Goal: Task Accomplishment & Management: Manage account settings

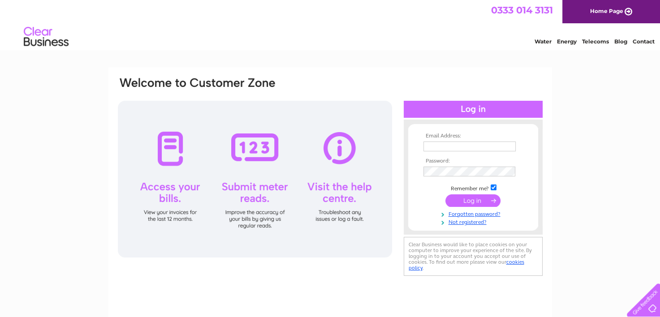
type input "info@altamoda.co.uk"
click at [486, 202] on input "submit" at bounding box center [472, 200] width 55 height 13
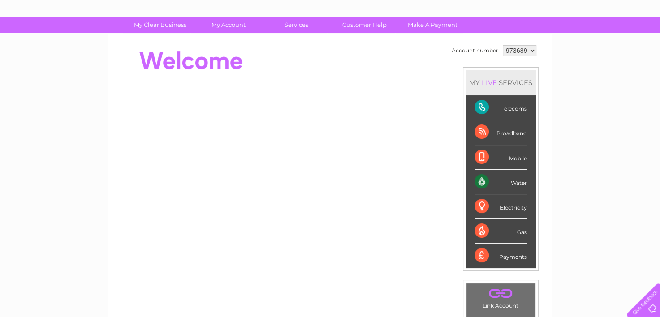
scroll to position [47, 0]
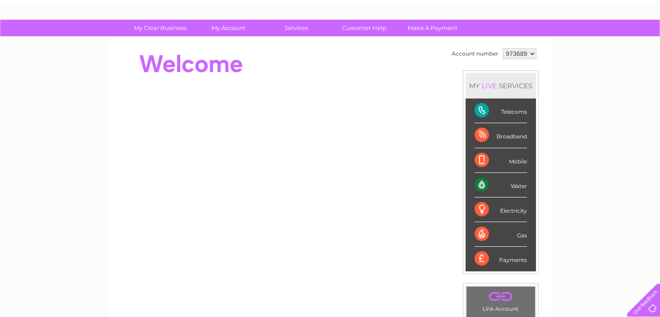
click at [530, 53] on select "973689" at bounding box center [519, 53] width 34 height 11
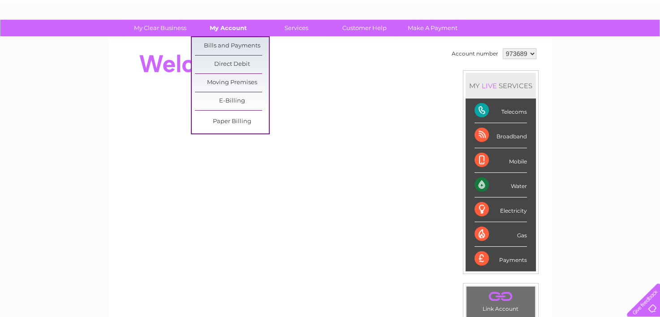
click at [231, 25] on link "My Account" at bounding box center [228, 28] width 74 height 17
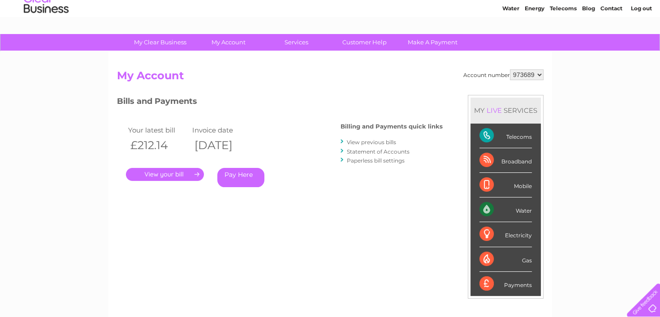
scroll to position [32, 0]
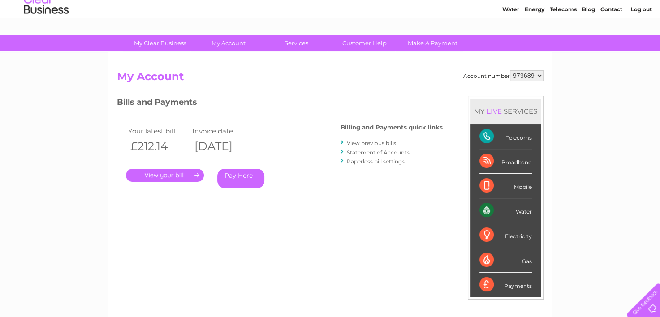
click at [167, 175] on link "." at bounding box center [165, 175] width 78 height 13
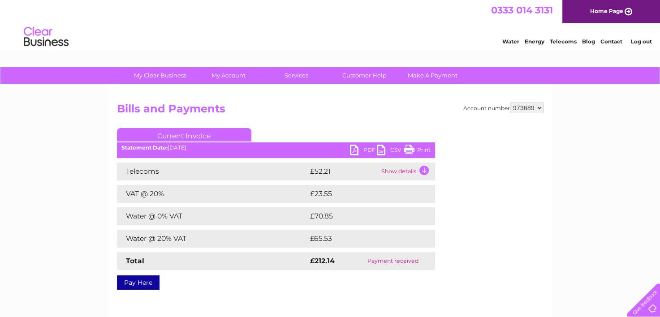
scroll to position [47, 0]
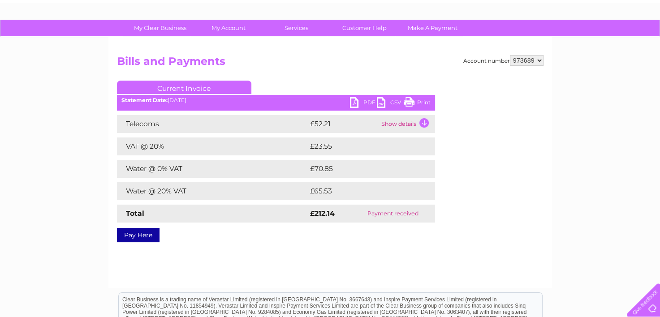
click at [425, 120] on td "Show details" at bounding box center [407, 124] width 56 height 18
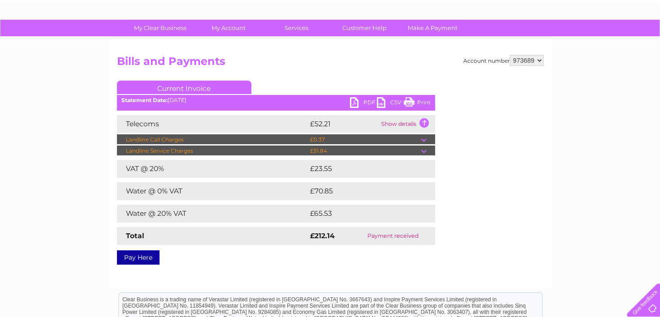
click at [424, 151] on td at bounding box center [428, 151] width 14 height 11
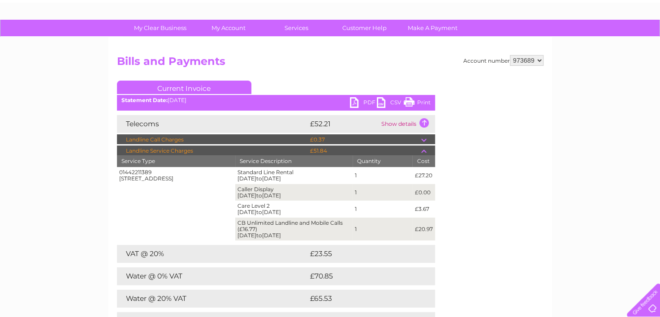
click at [424, 138] on td at bounding box center [428, 139] width 14 height 11
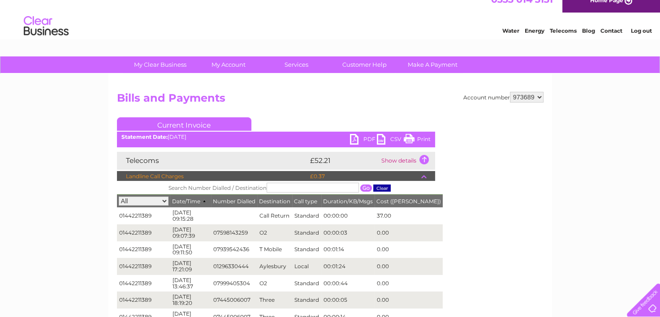
scroll to position [0, 0]
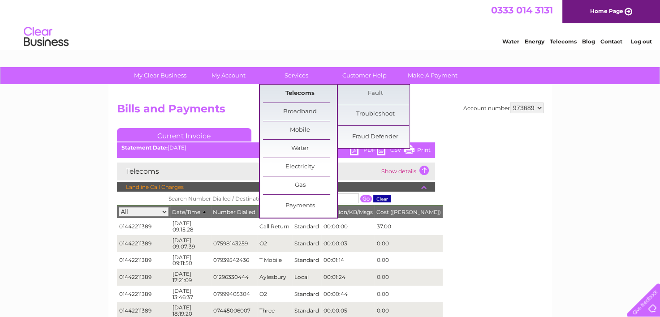
click at [302, 91] on link "Telecoms" at bounding box center [300, 94] width 74 height 18
click at [292, 90] on link "Telecoms" at bounding box center [300, 94] width 74 height 18
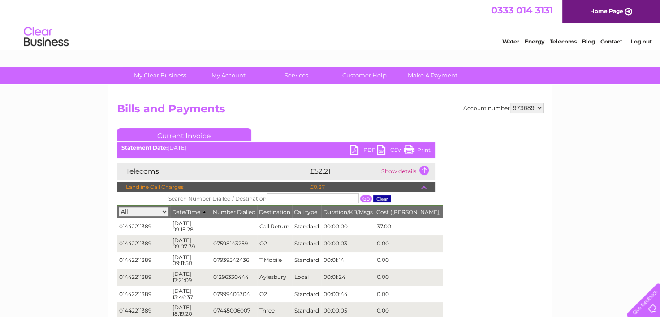
click at [162, 213] on select "All 01442211389" at bounding box center [144, 211] width 50 height 9
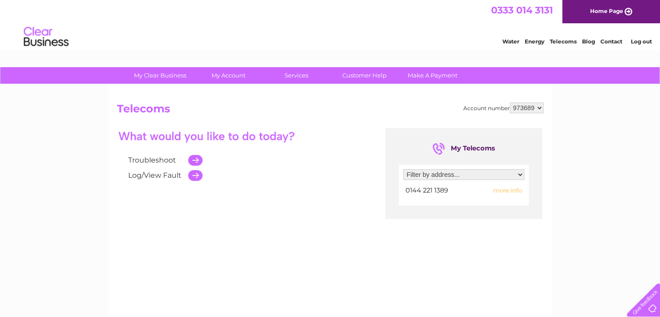
click at [518, 175] on select "Filter by address... 25 High Street, Hemel Hempstead, Hertfordshire, HP1 3AA" at bounding box center [463, 174] width 121 height 11
click at [370, 244] on div "Troubleshoot Log/View Fault My Telecoms Filter by address... 25 High Street, He…" at bounding box center [330, 215] width 426 height 175
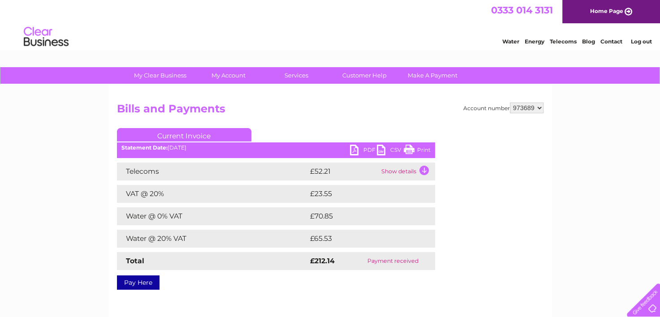
click at [420, 171] on td "Show details" at bounding box center [407, 172] width 56 height 18
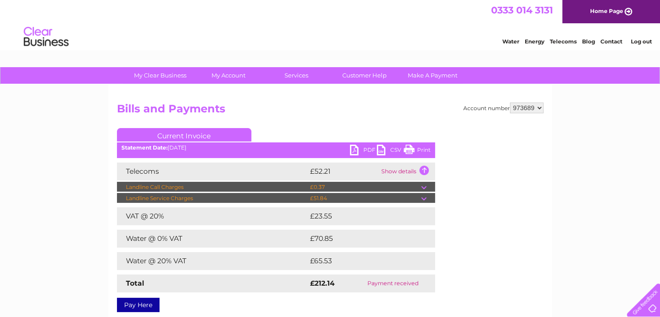
click at [423, 194] on td at bounding box center [428, 198] width 14 height 11
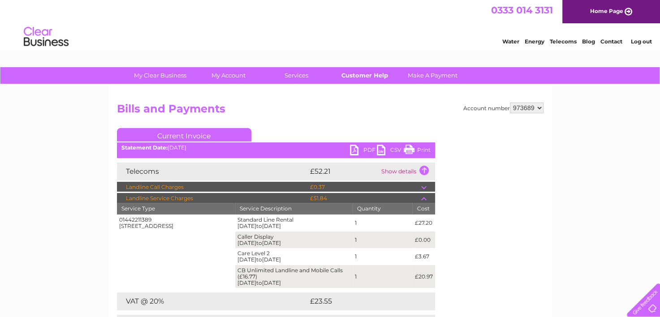
click at [367, 77] on link "Customer Help" at bounding box center [364, 75] width 74 height 17
